Goal: Transaction & Acquisition: Purchase product/service

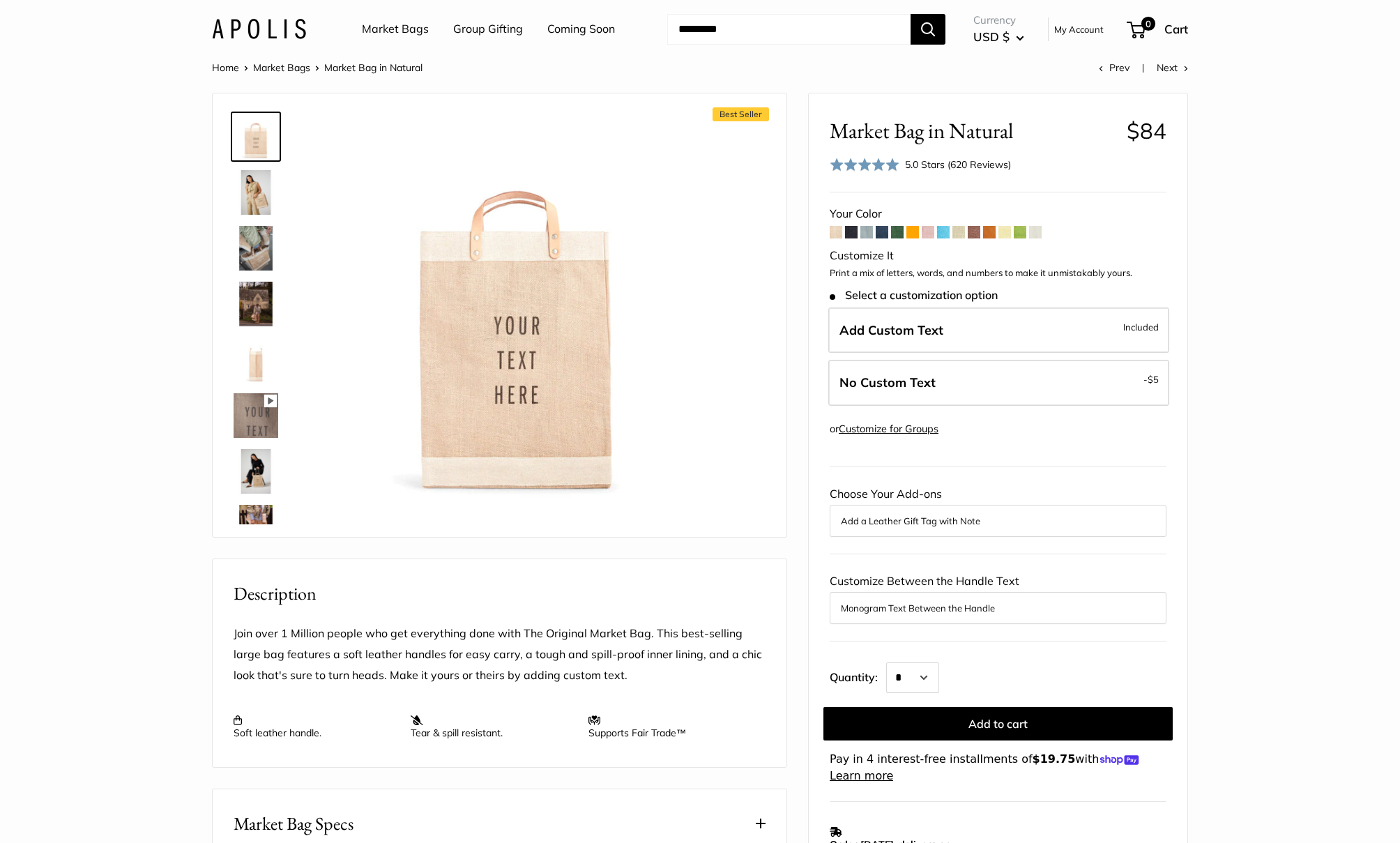
click at [257, 467] on img at bounding box center [256, 471] width 45 height 45
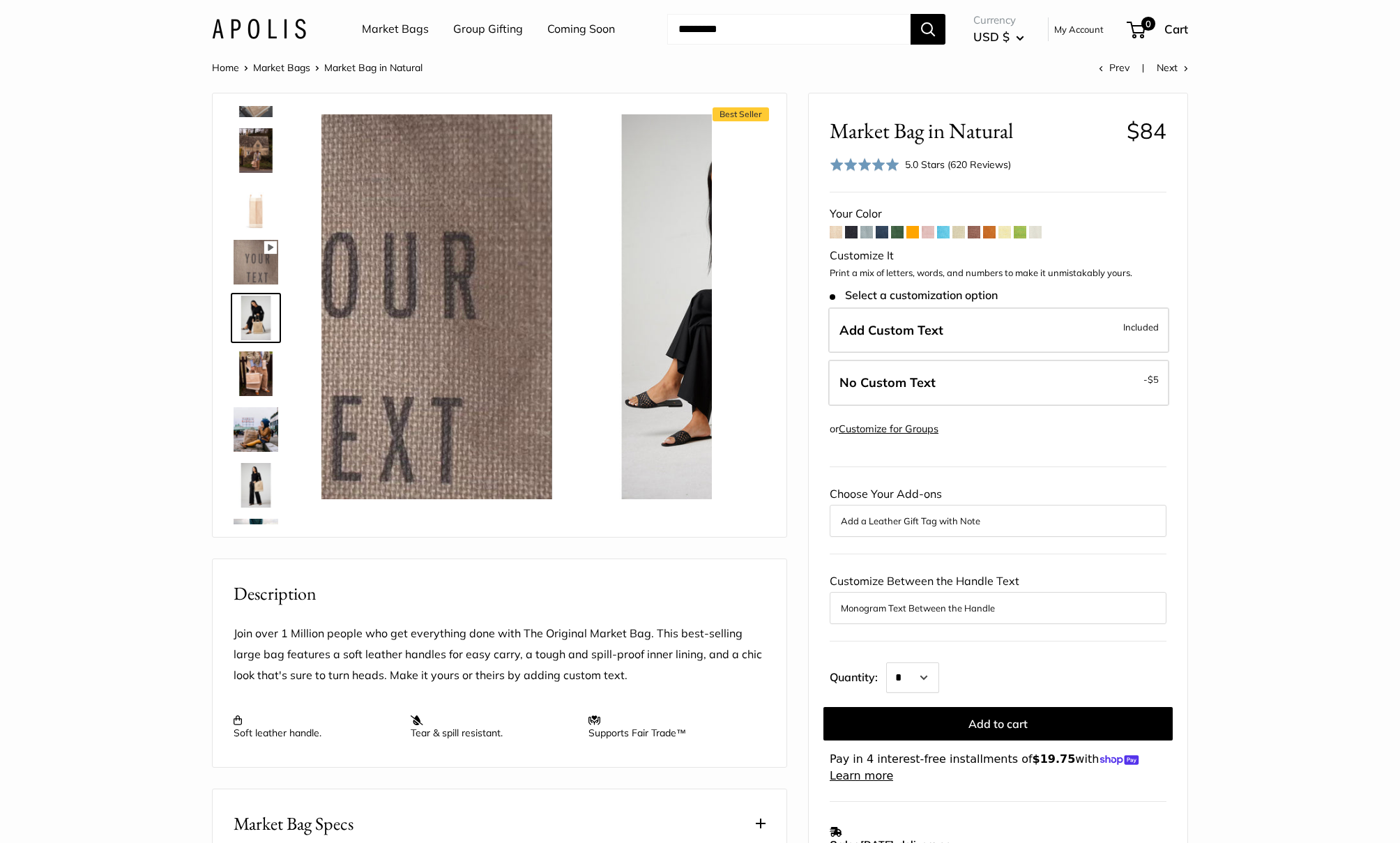
scroll to position [155, 0]
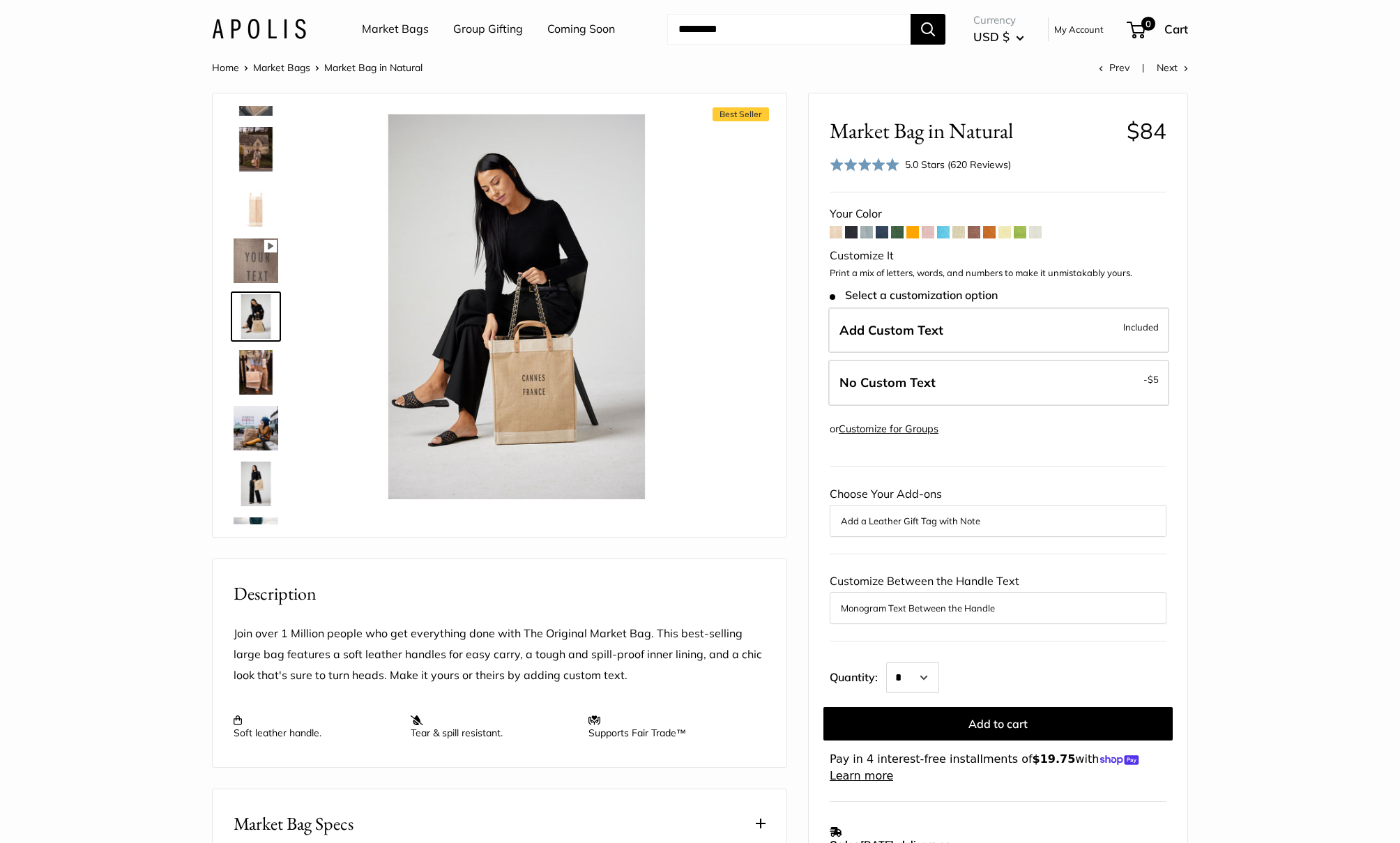
click at [253, 511] on div at bounding box center [262, 315] width 67 height 418
click at [253, 362] on img at bounding box center [256, 373] width 45 height 45
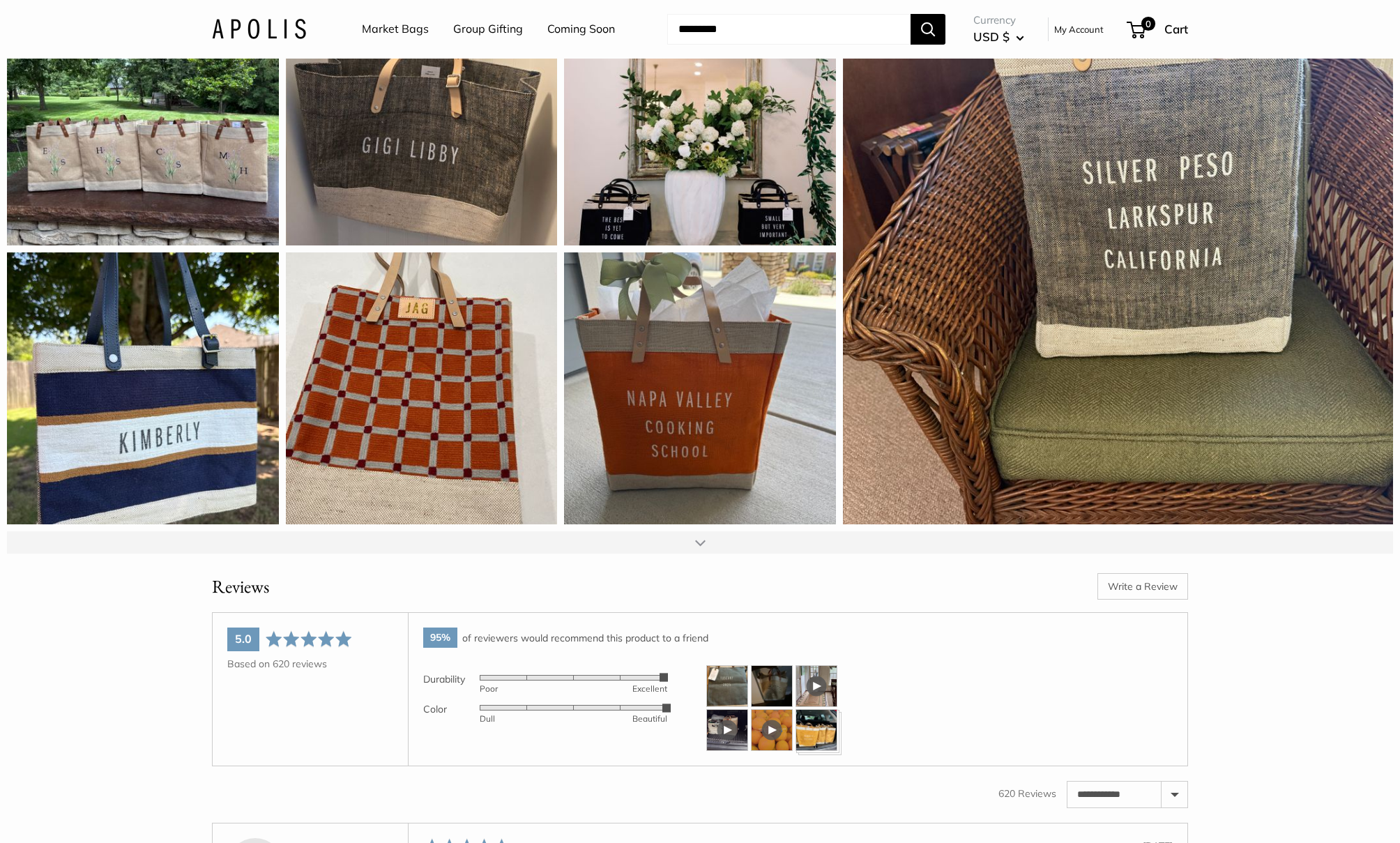
scroll to position [1790, 0]
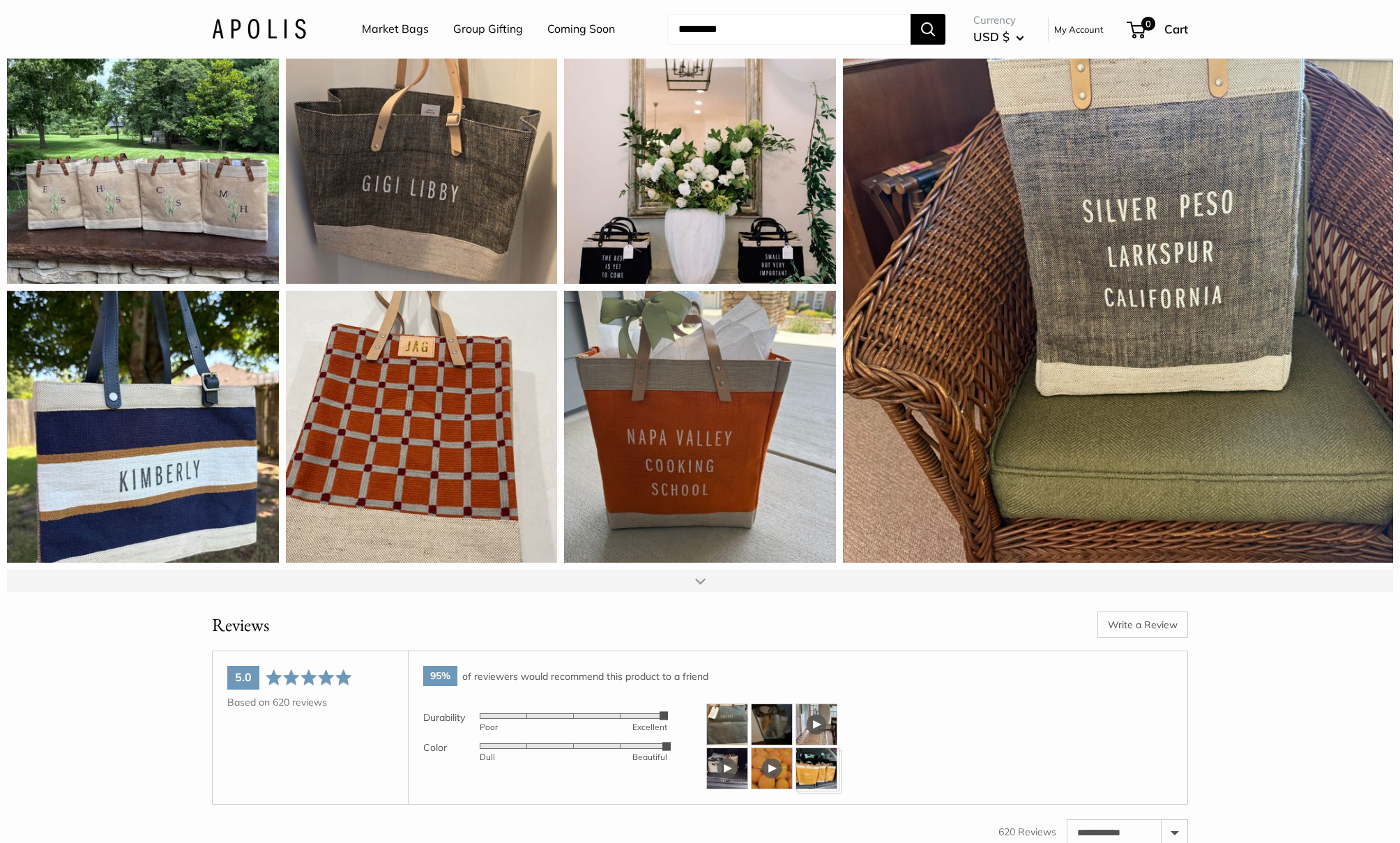
click at [605, 592] on div at bounding box center [700, 581] width 1387 height 22
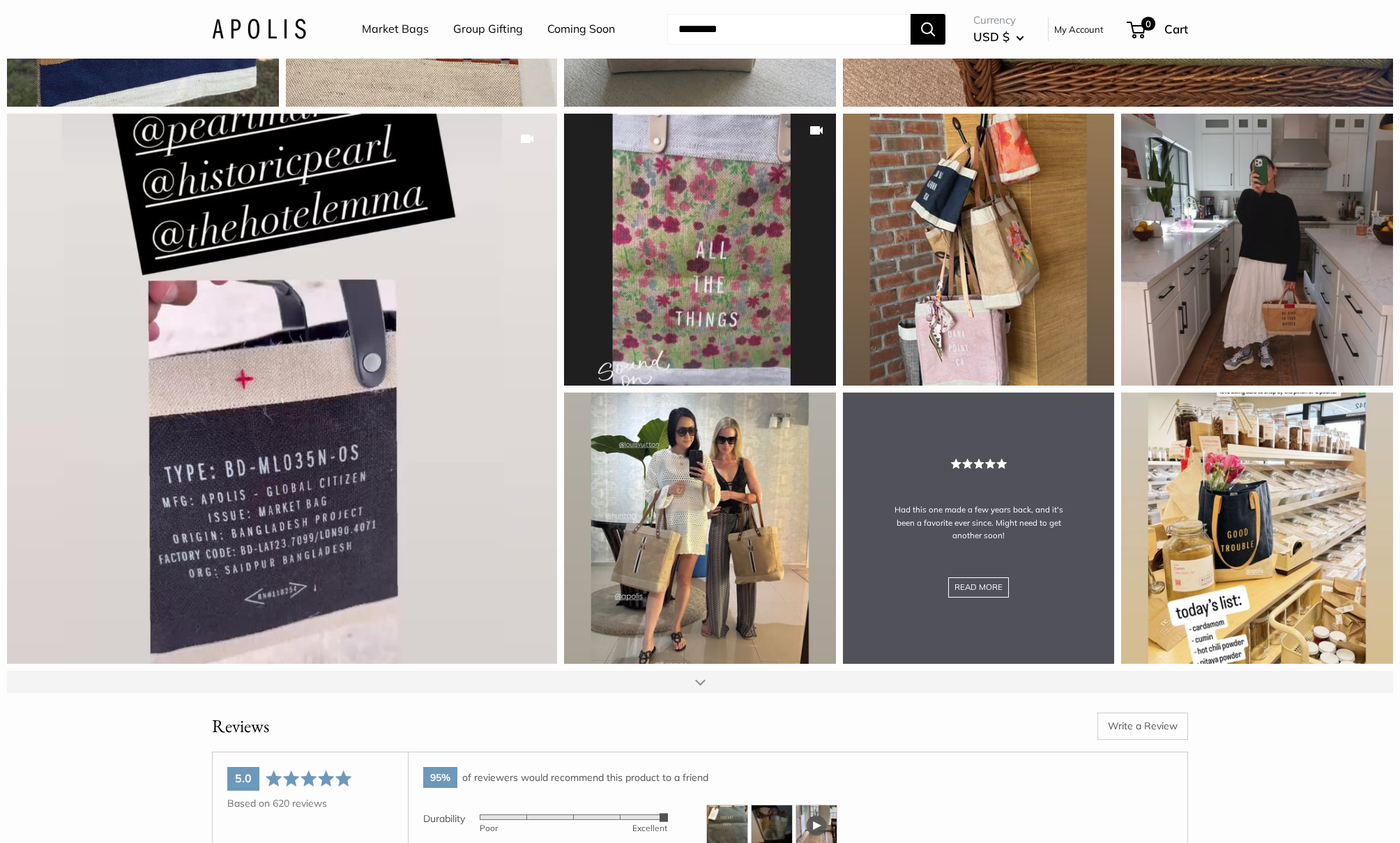
scroll to position [2211, 0]
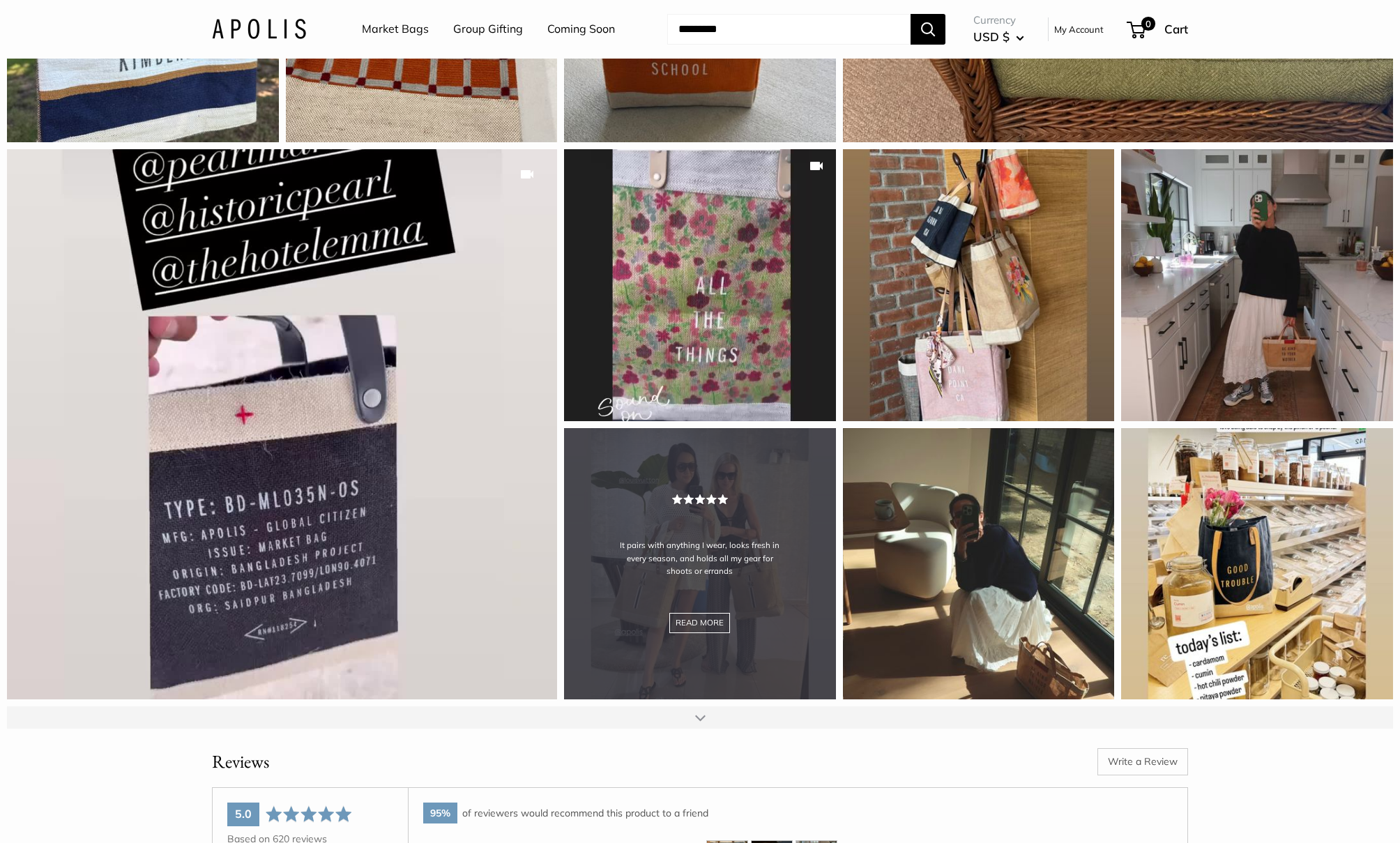
click at [669, 615] on div "It pairs with anything I wear, looks fresh in every season, and holds all my ge…" at bounding box center [700, 563] width 272 height 272
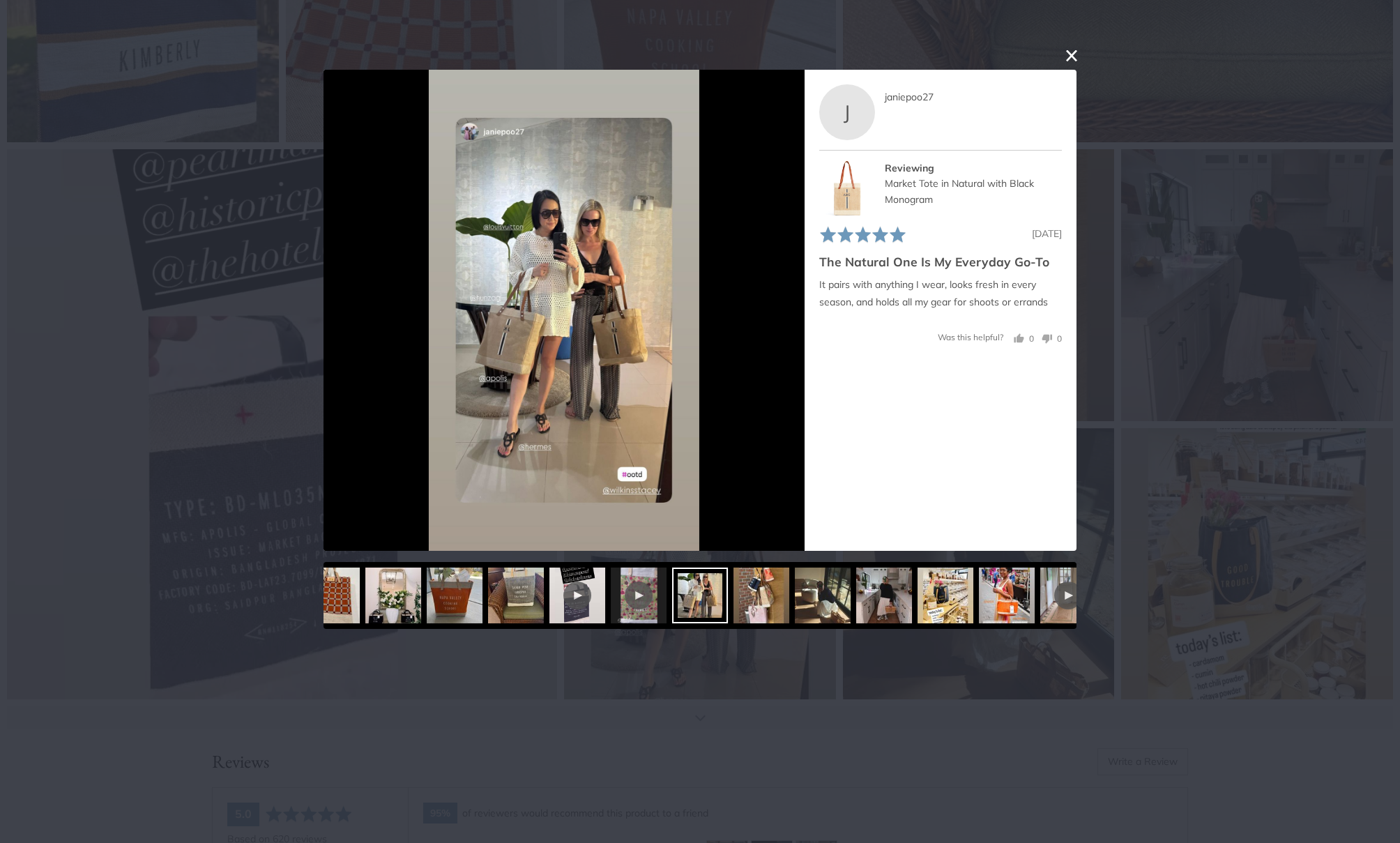
click at [1068, 60] on button "close this modal window" at bounding box center [1071, 56] width 16 height 16
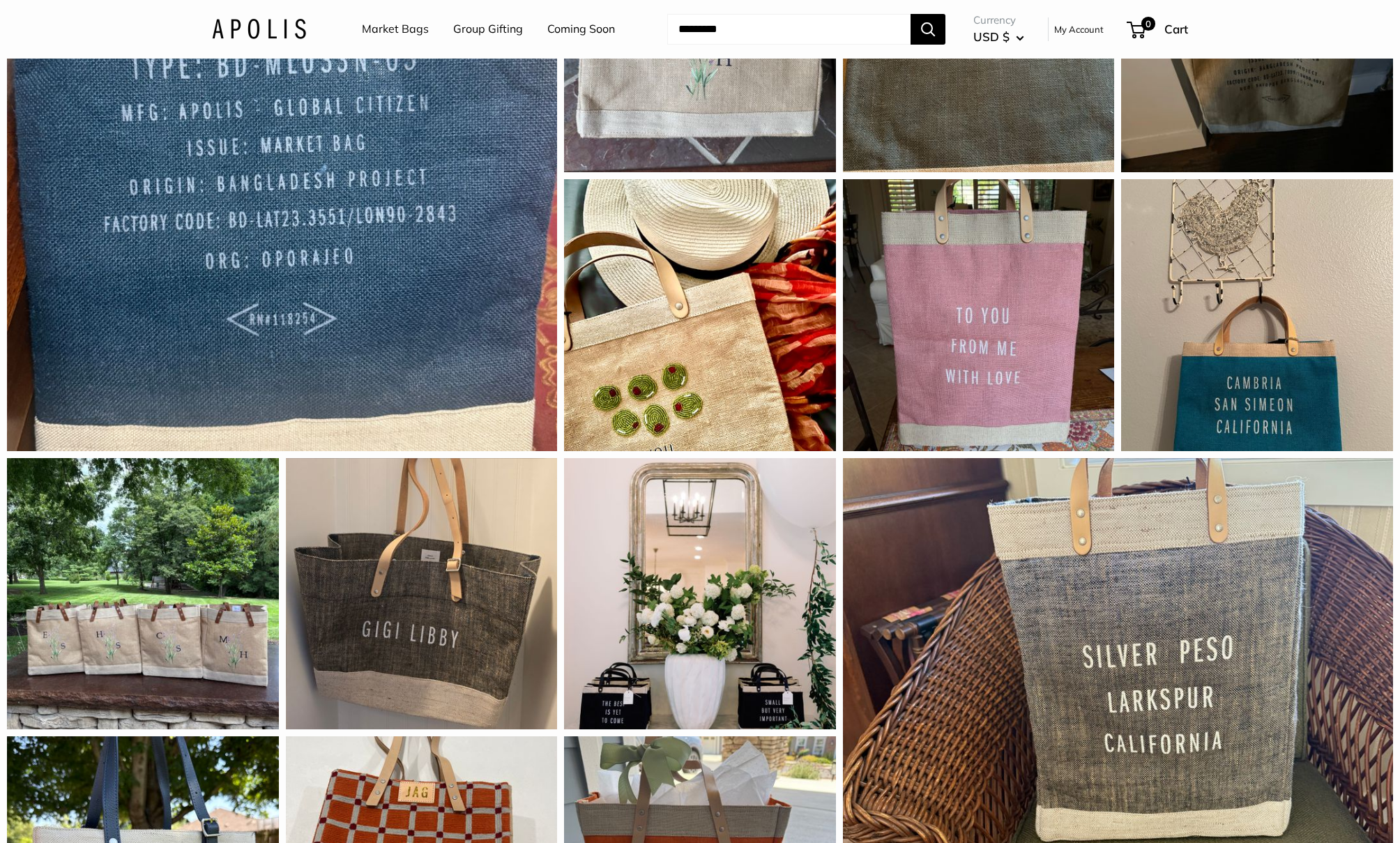
scroll to position [1261, 0]
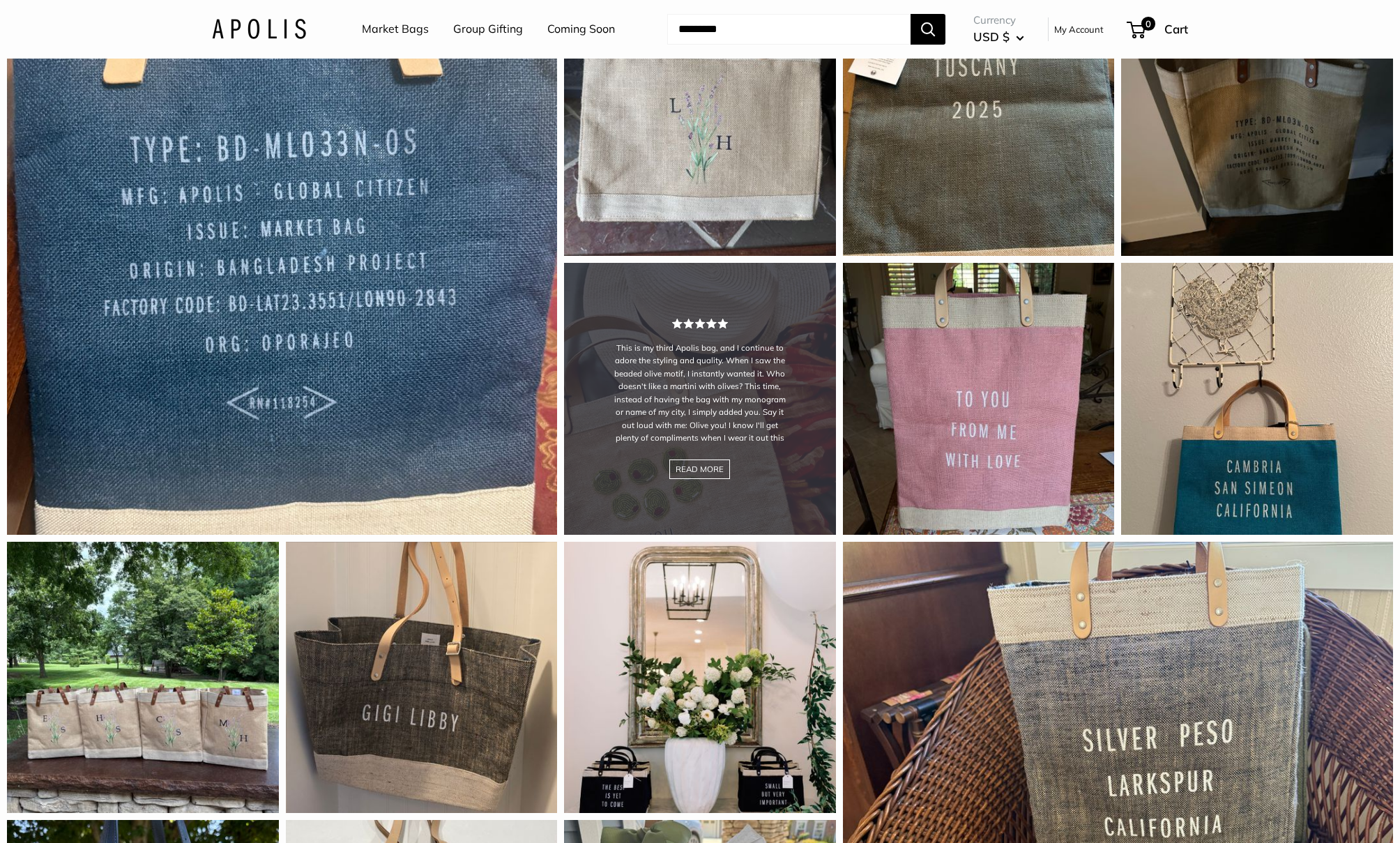
click at [728, 420] on div "This is my third Apolis bag, and I continue to adore the styling and quality. W…" at bounding box center [700, 399] width 272 height 272
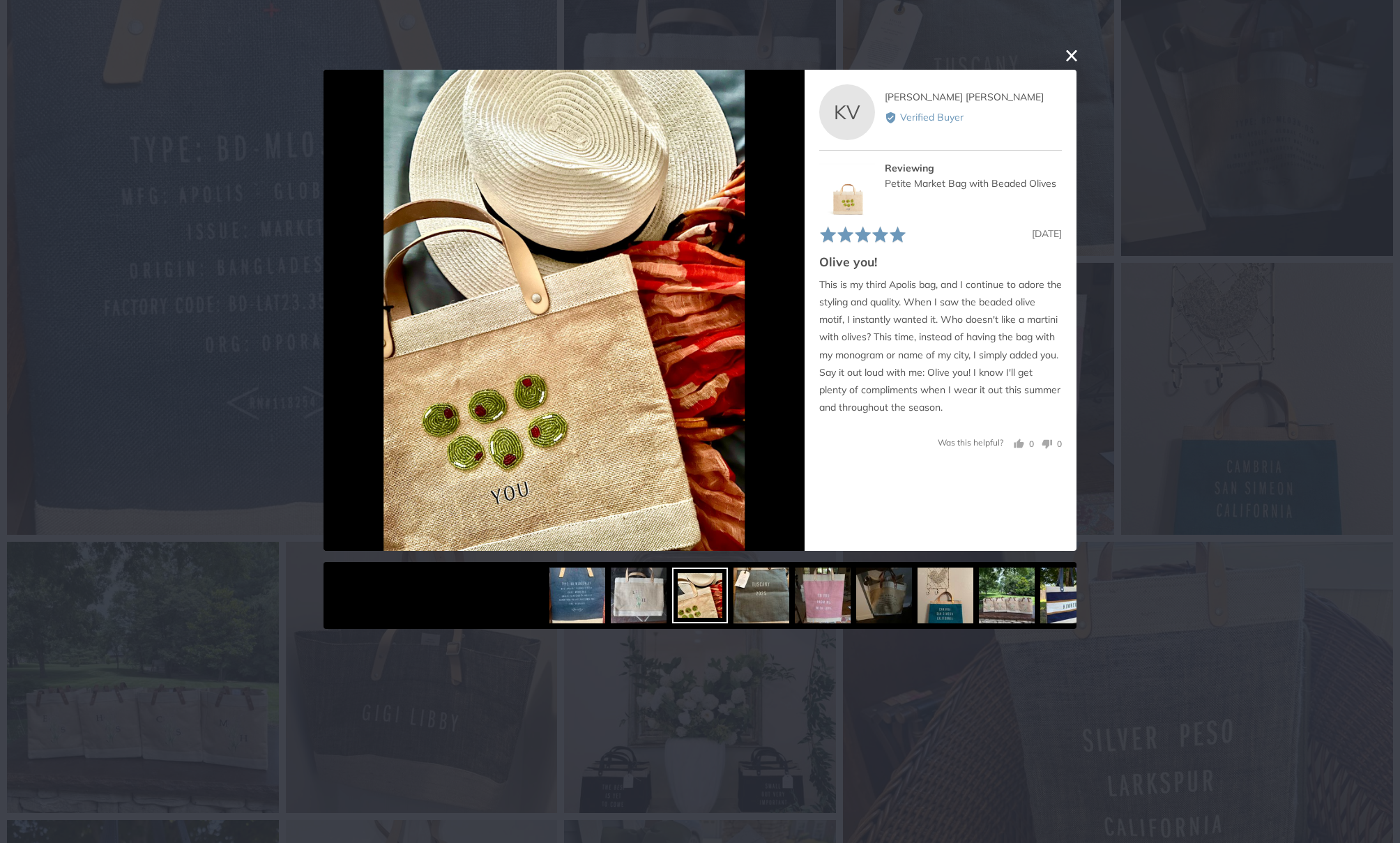
click at [1071, 48] on button "close this modal window" at bounding box center [1071, 56] width 16 height 16
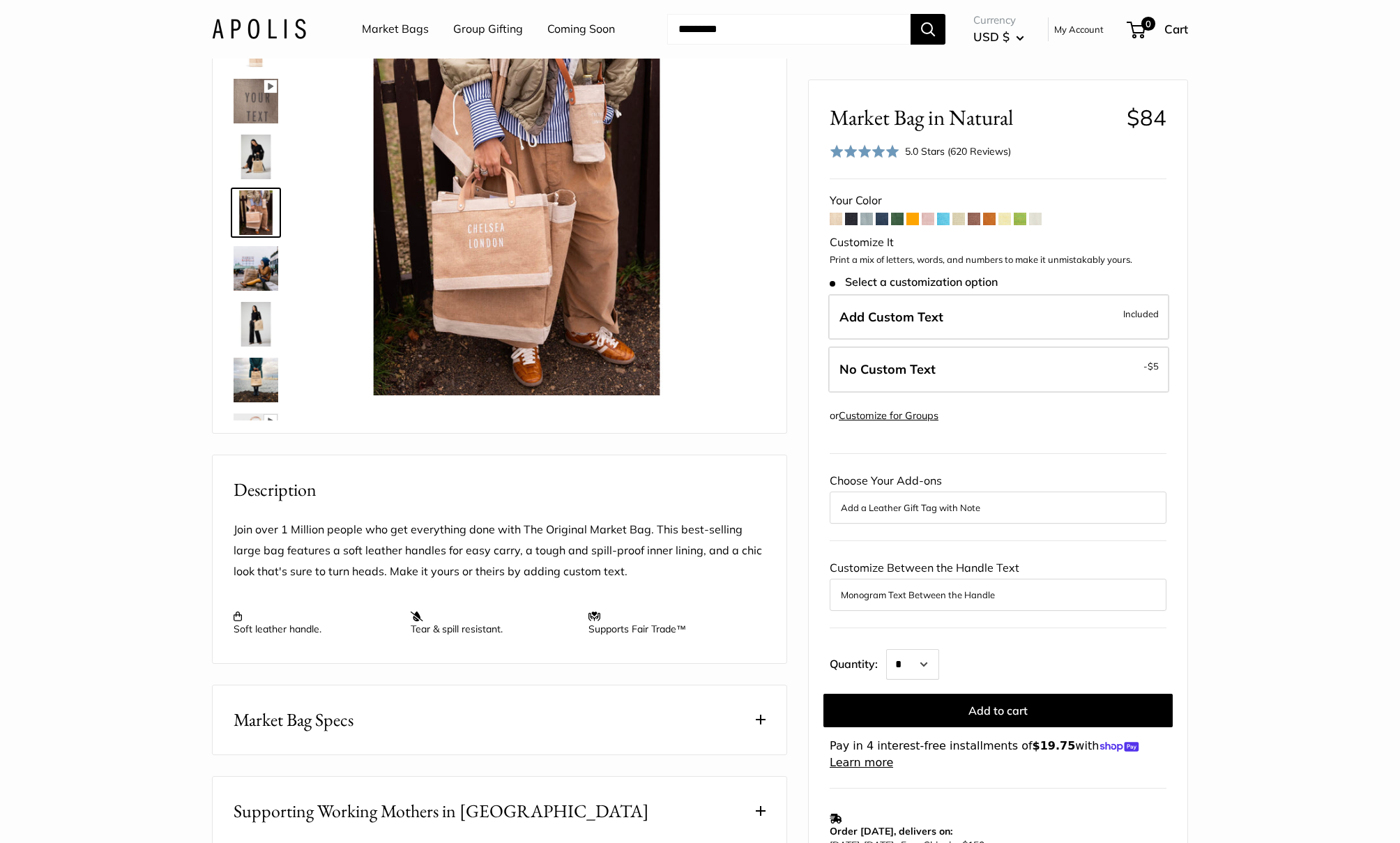
scroll to position [0, 0]
